Goal: Transaction & Acquisition: Subscribe to service/newsletter

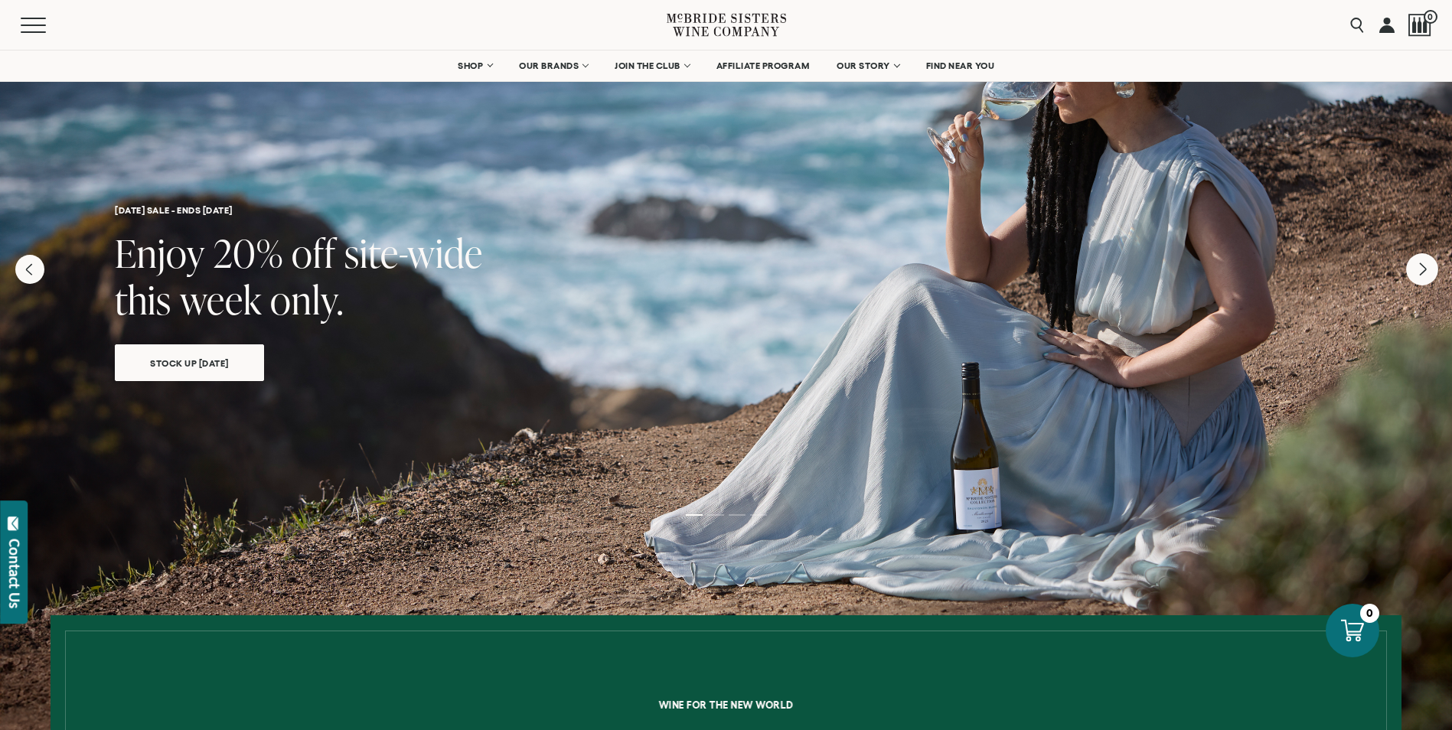
click at [1423, 276] on icon "Next" at bounding box center [1422, 269] width 32 height 32
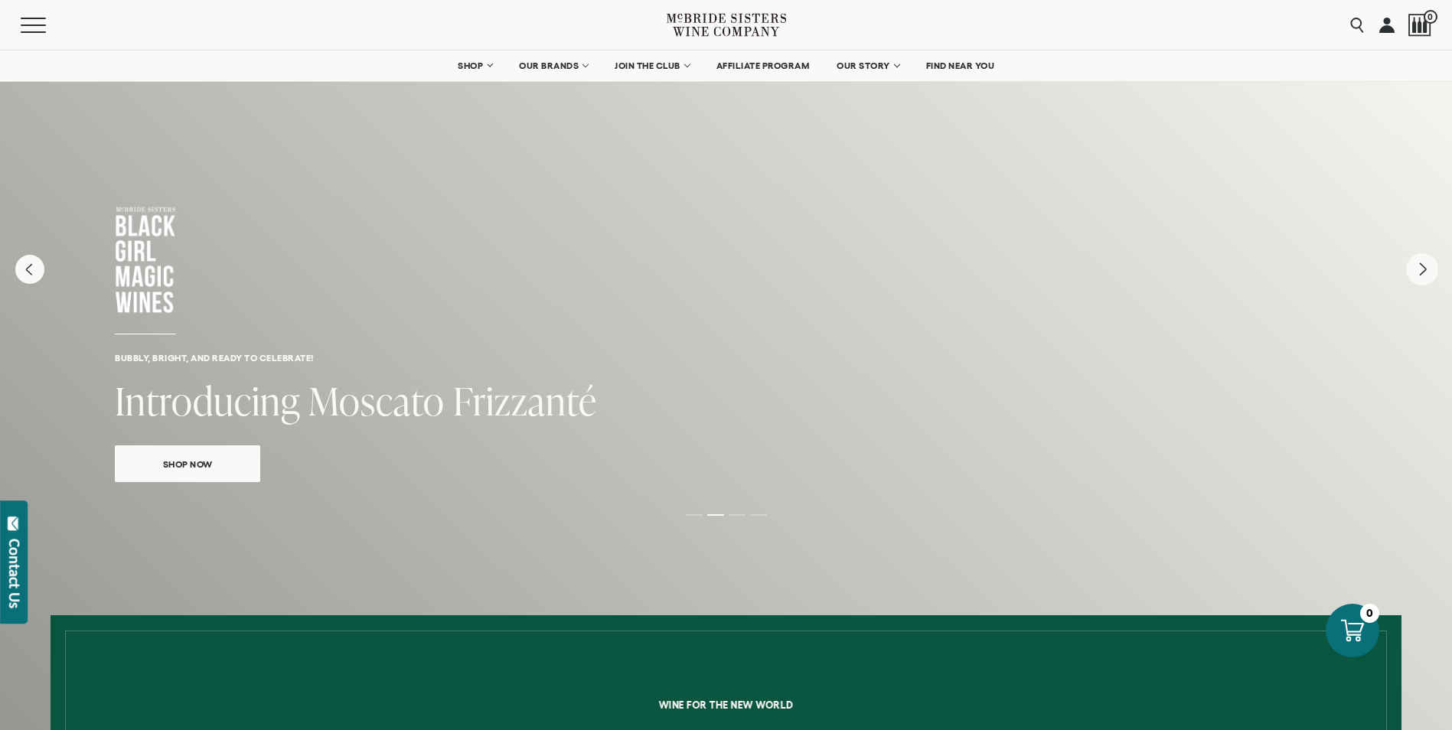
click at [1423, 276] on icon "Next" at bounding box center [1422, 269] width 32 height 32
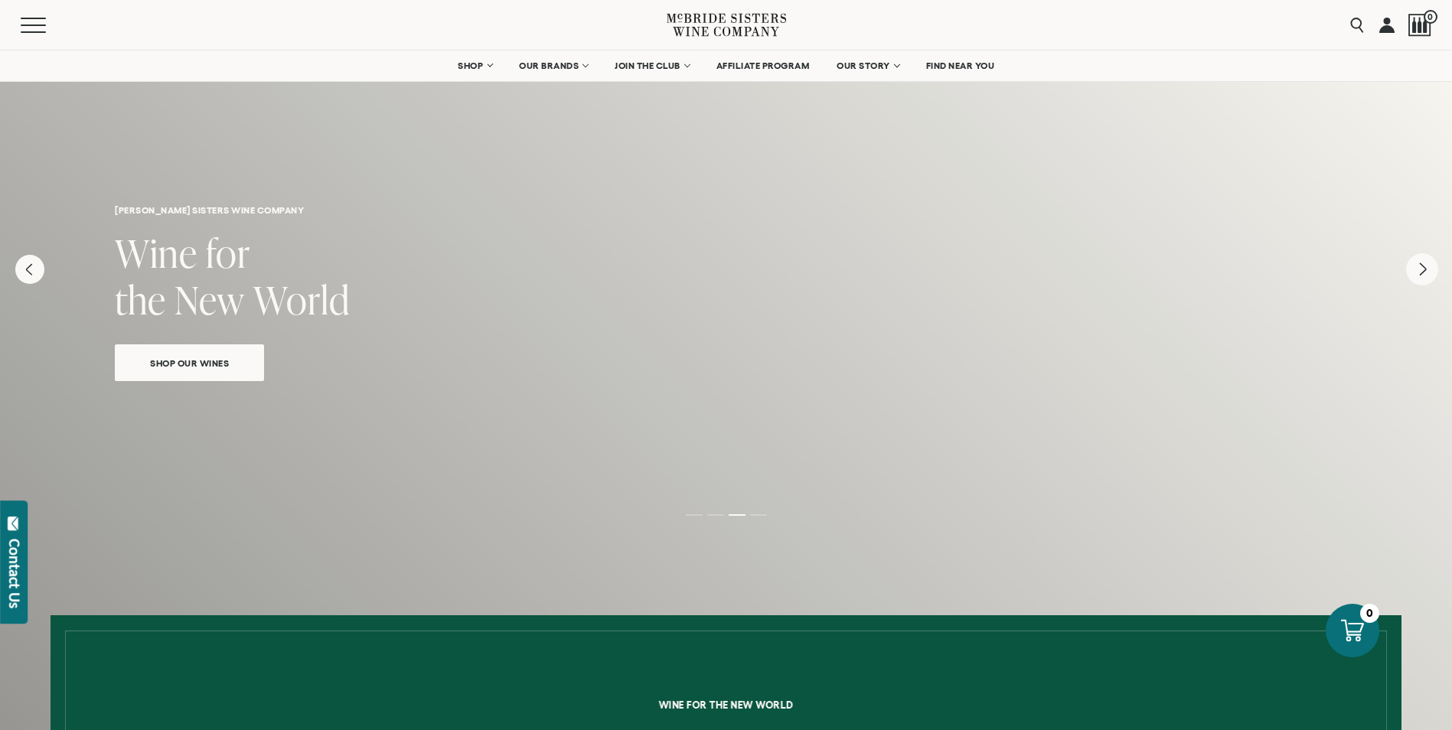
click at [1423, 276] on icon "Next" at bounding box center [1422, 269] width 32 height 32
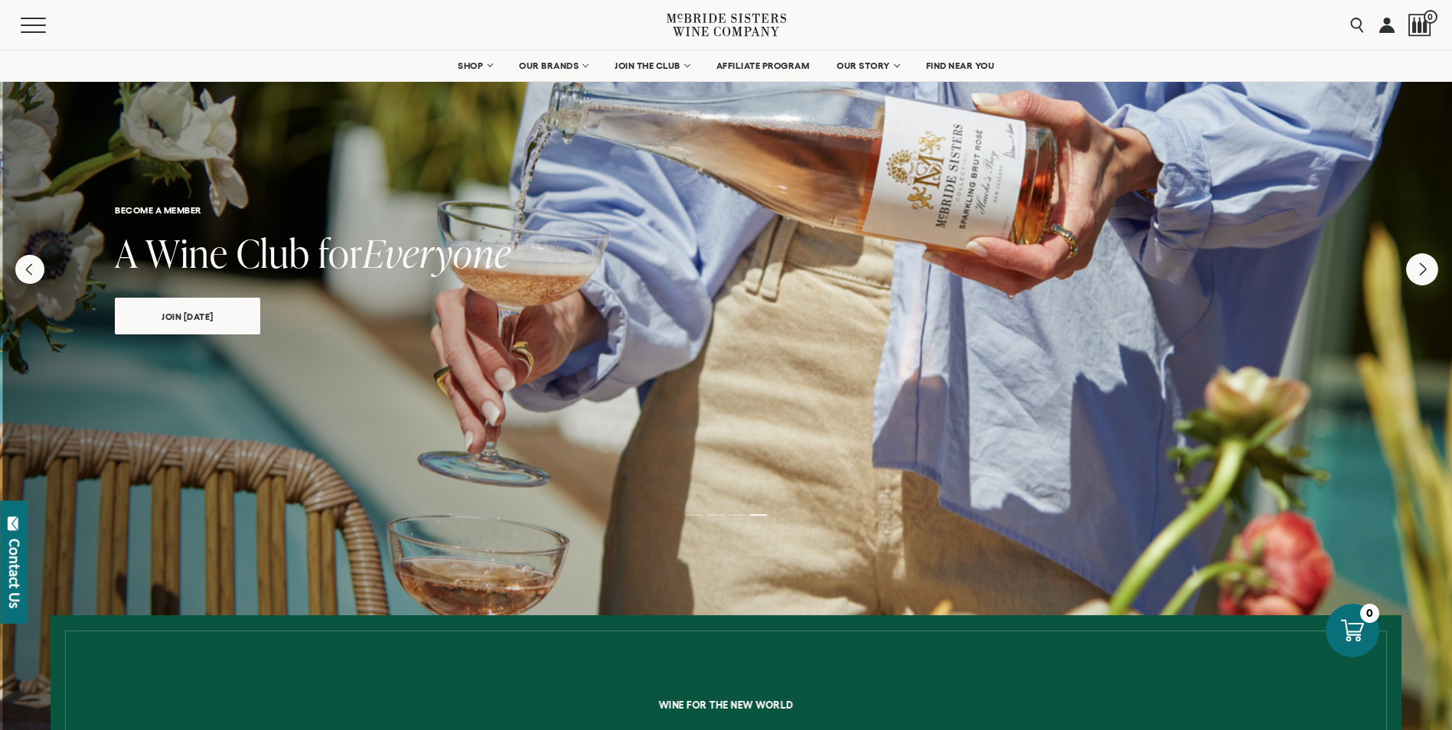
click at [1423, 276] on icon "Next" at bounding box center [1422, 269] width 32 height 32
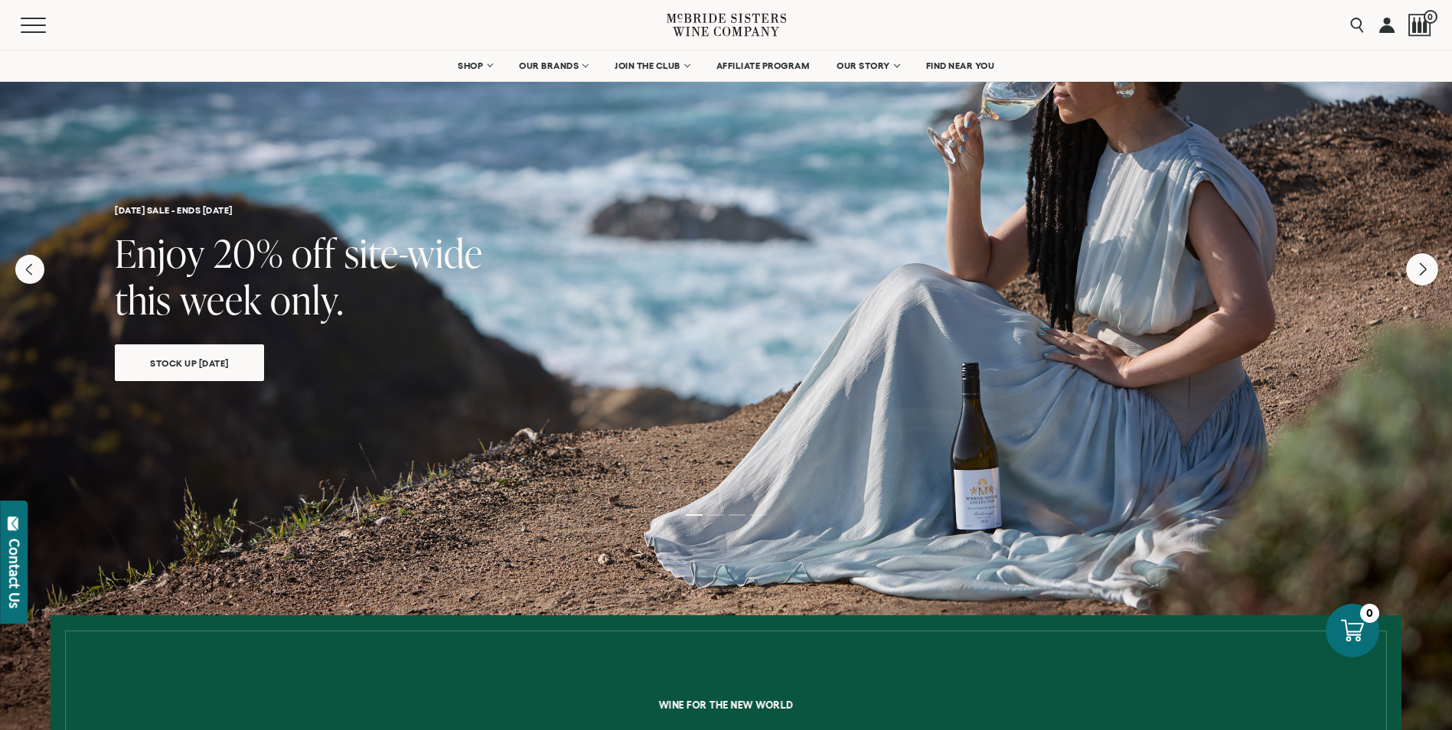
click at [1423, 276] on icon "Next" at bounding box center [1422, 269] width 32 height 32
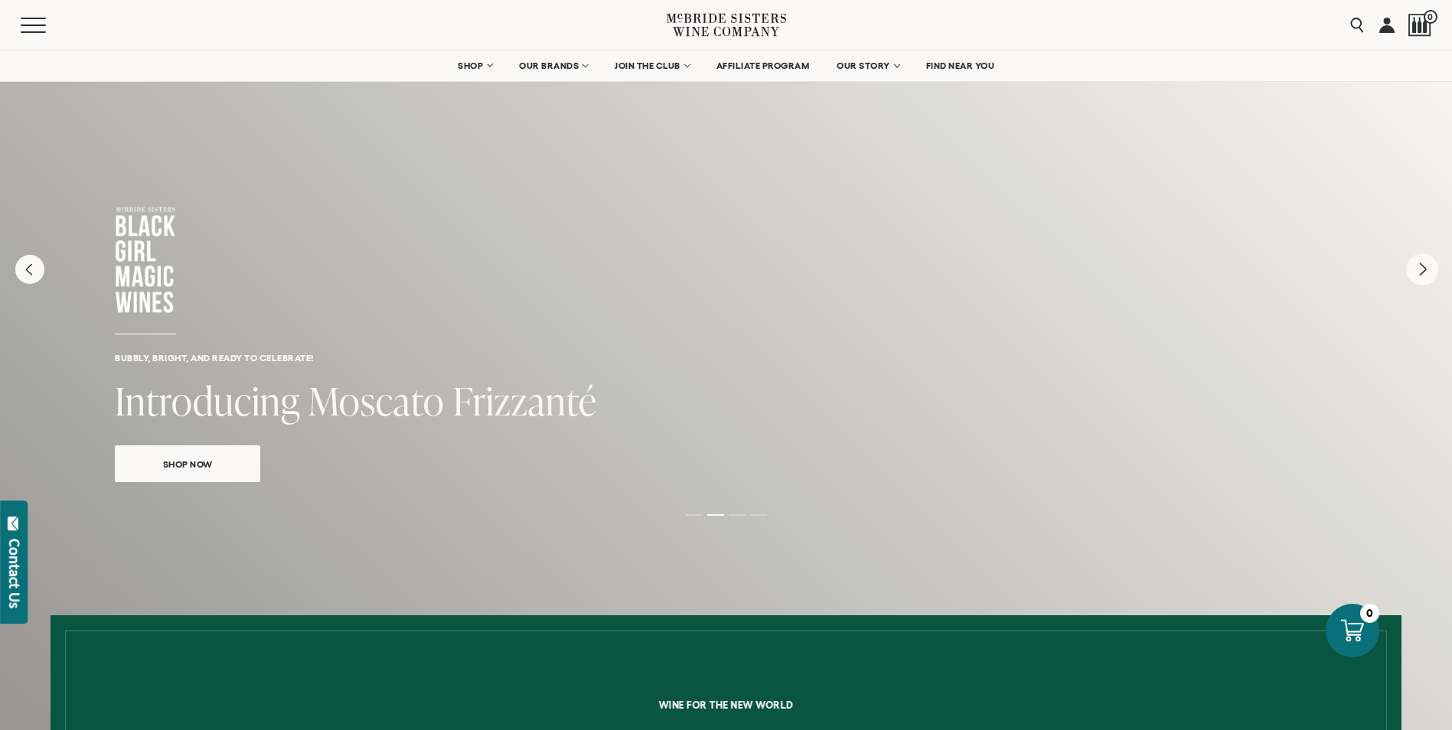
click at [1423, 276] on icon "Next" at bounding box center [1422, 269] width 32 height 32
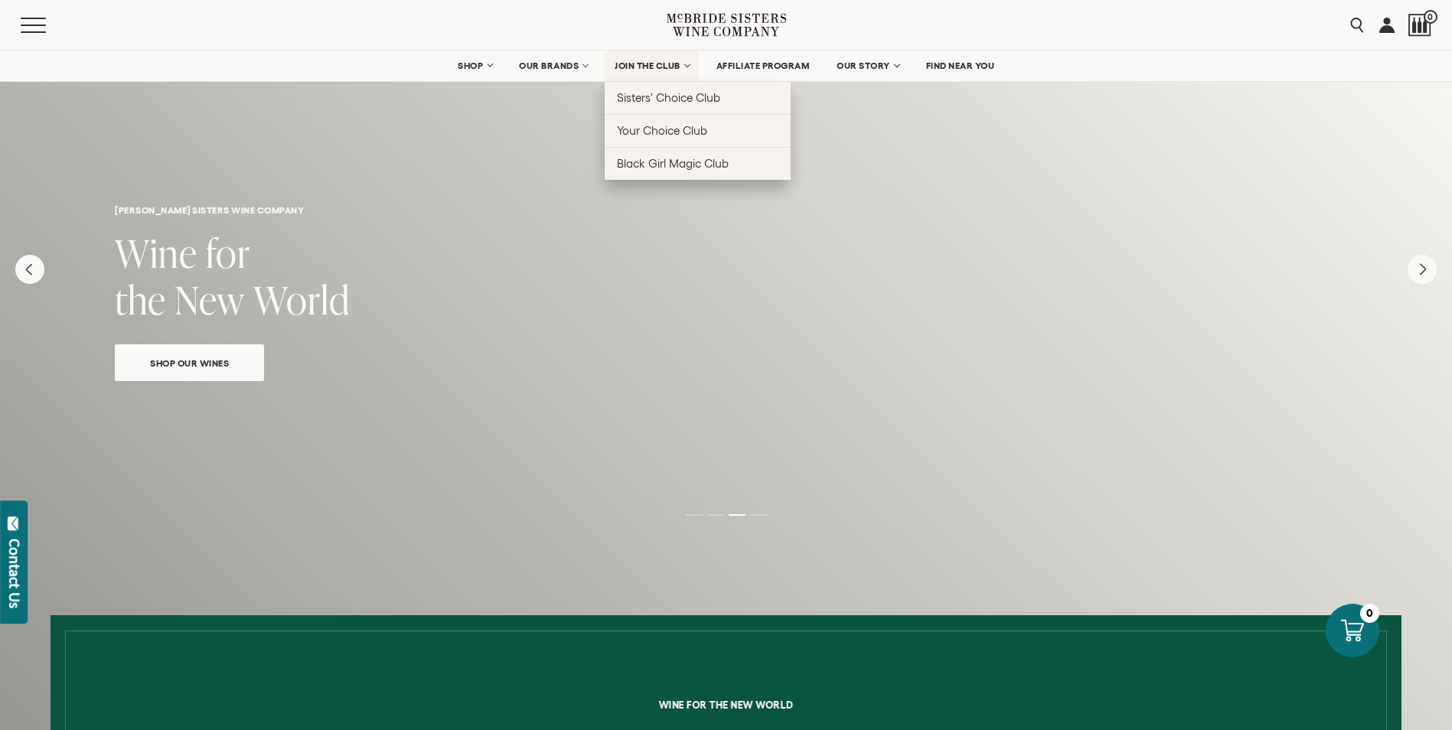
click at [671, 59] on link "JOIN THE CLUB" at bounding box center [652, 66] width 94 height 31
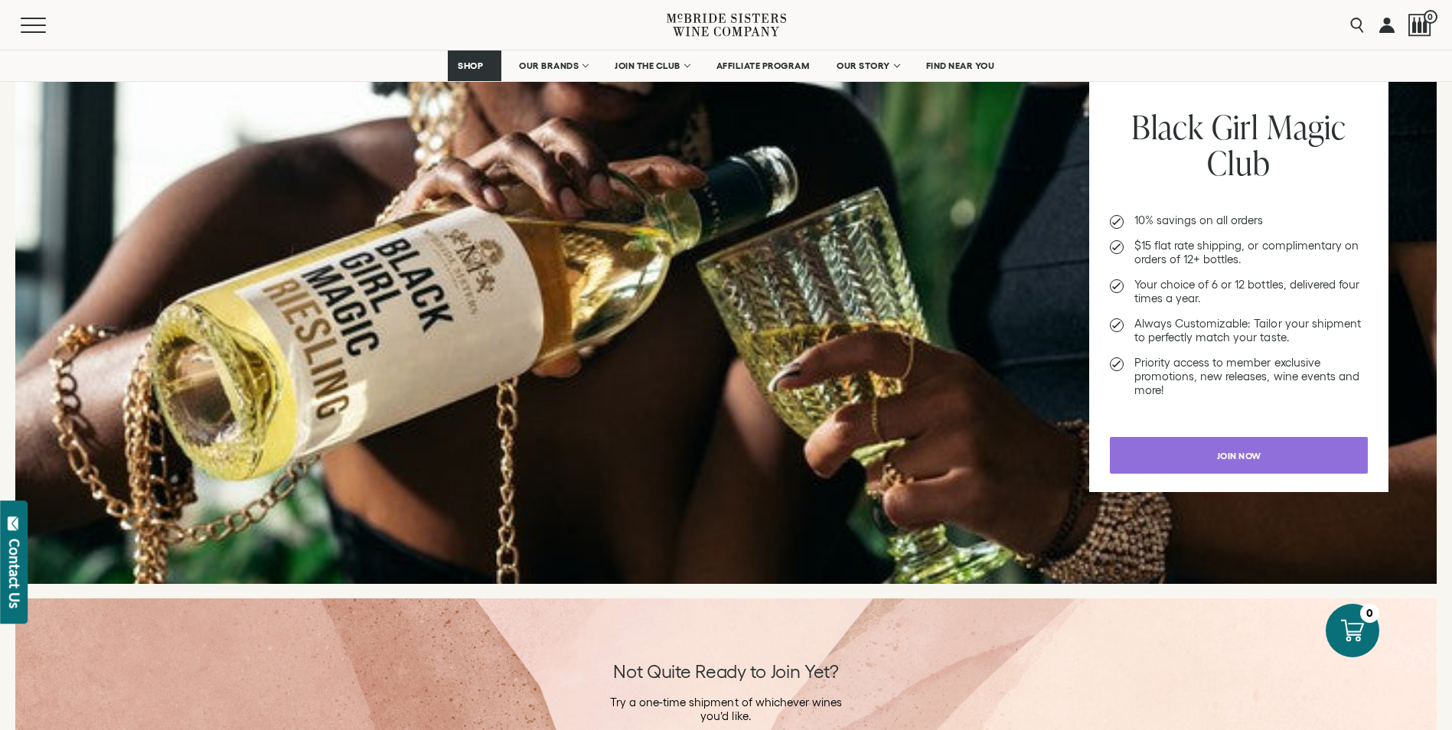
scroll to position [1611, 0]
